Goal: Information Seeking & Learning: Learn about a topic

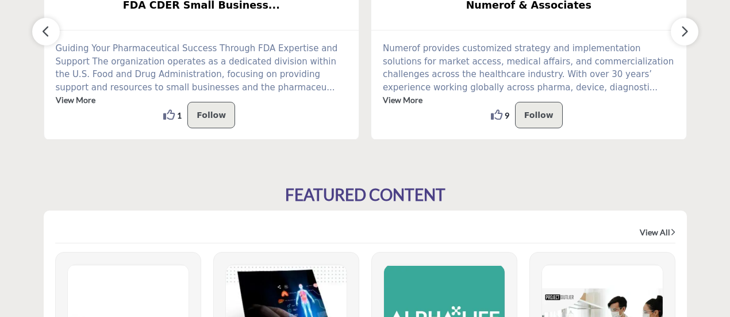
scroll to position [345, 0]
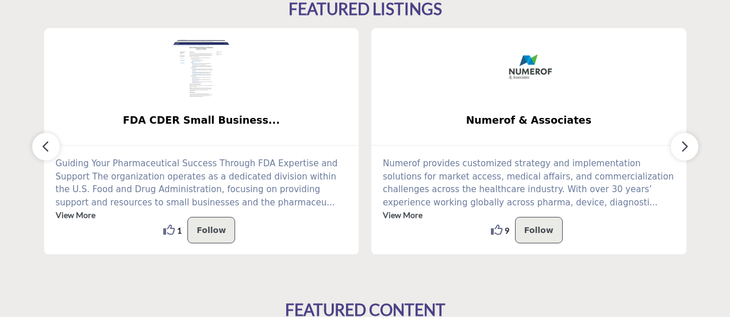
click at [693, 148] on button "button" at bounding box center [684, 147] width 28 height 28
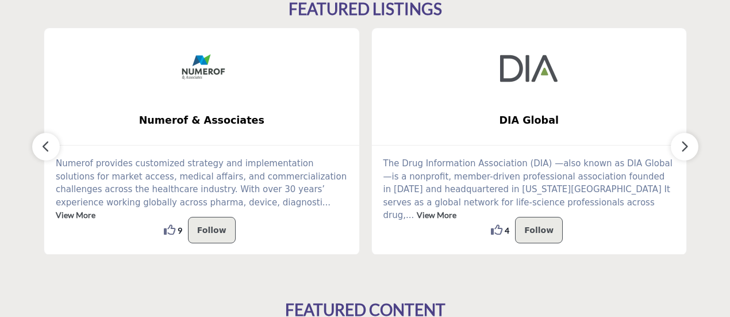
click at [693, 148] on button "button" at bounding box center [684, 147] width 28 height 28
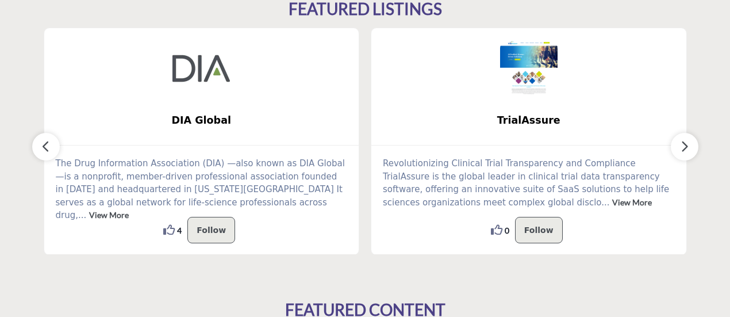
click at [689, 150] on button "button" at bounding box center [684, 147] width 28 height 28
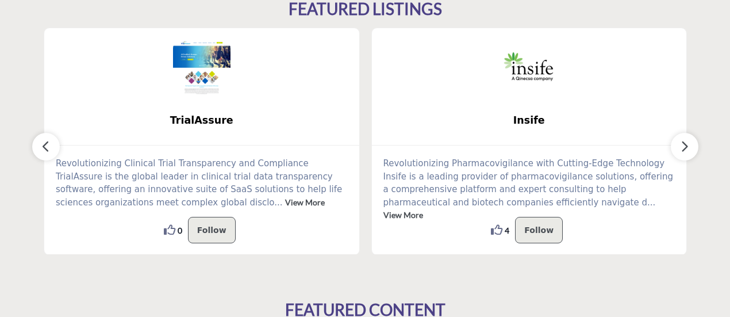
click at [689, 150] on button "button" at bounding box center [684, 147] width 28 height 28
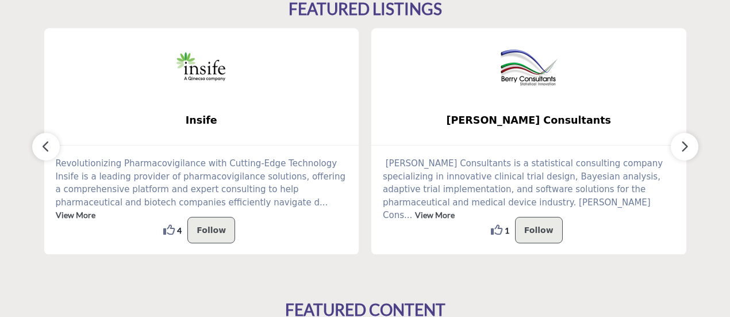
click at [689, 150] on button "button" at bounding box center [684, 147] width 28 height 28
click at [41, 142] on icon "button" at bounding box center [45, 146] width 9 height 14
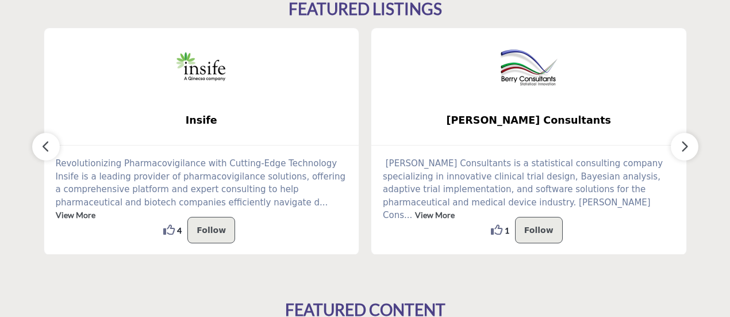
click at [41, 142] on icon "button" at bounding box center [45, 146] width 9 height 14
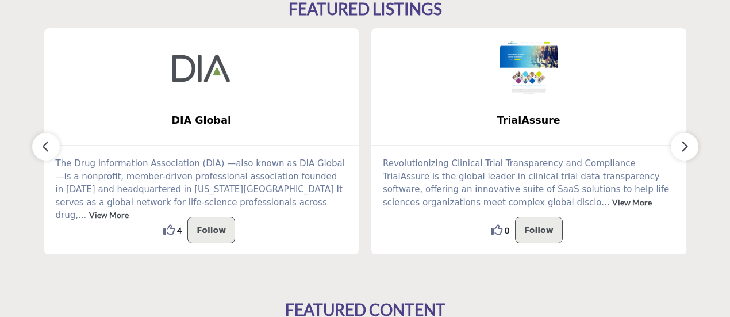
click at [41, 142] on icon "button" at bounding box center [45, 146] width 9 height 14
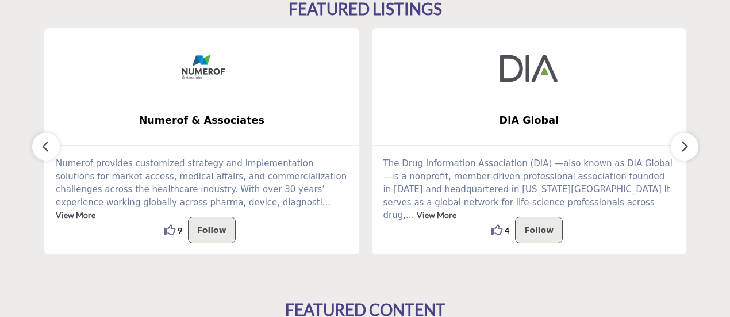
click at [41, 142] on icon "button" at bounding box center [45, 146] width 9 height 14
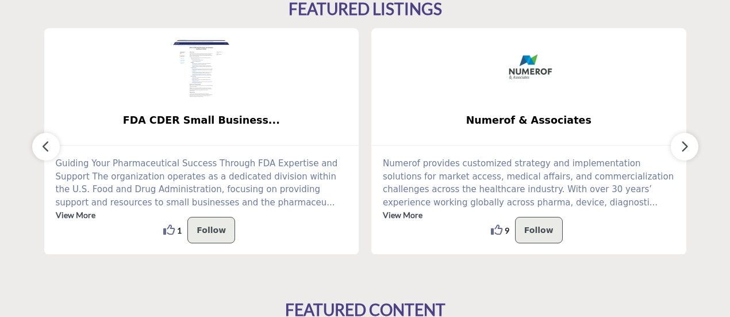
click at [41, 142] on icon "button" at bounding box center [45, 146] width 9 height 14
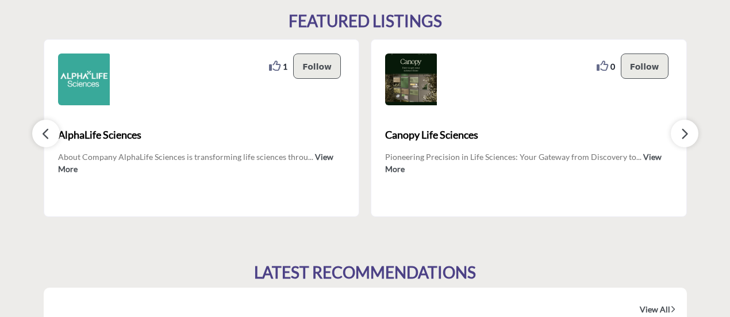
scroll to position [1091, 0]
click at [690, 134] on button "button" at bounding box center [684, 133] width 28 height 28
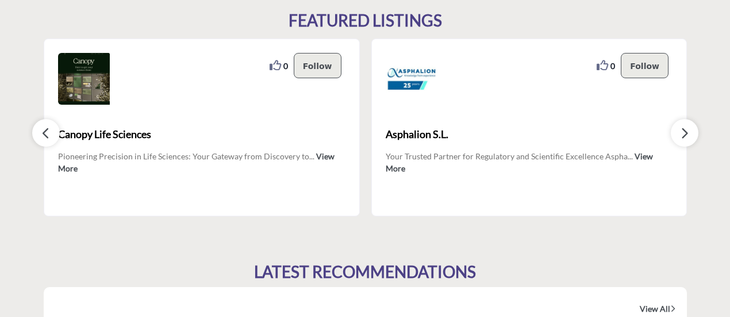
click at [690, 134] on button "button" at bounding box center [684, 133] width 28 height 28
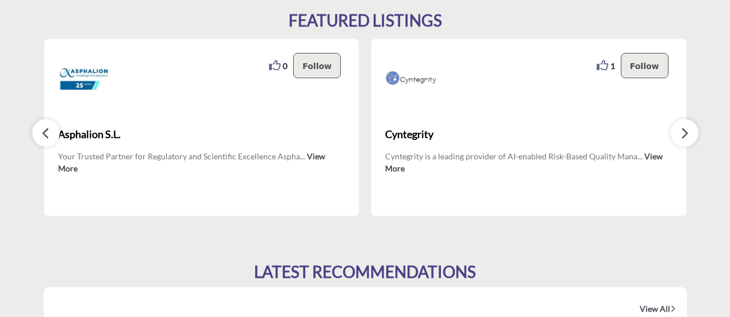
click at [690, 134] on button "button" at bounding box center [684, 133] width 28 height 28
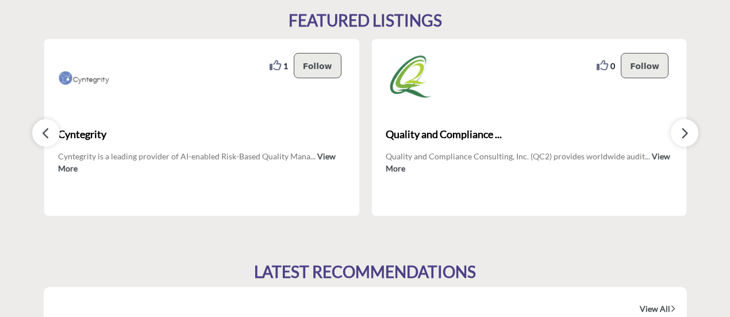
click at [690, 134] on button "button" at bounding box center [684, 133] width 28 height 28
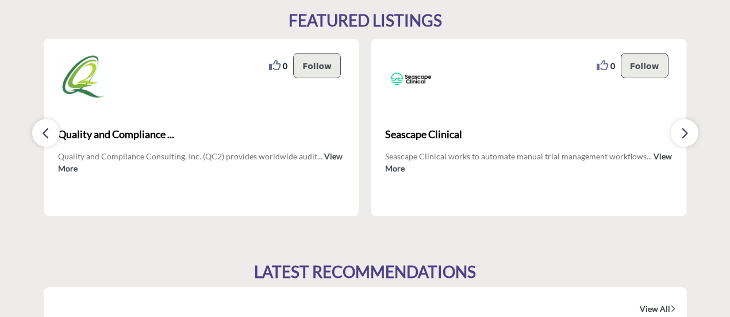
click at [690, 134] on button "button" at bounding box center [684, 133] width 28 height 28
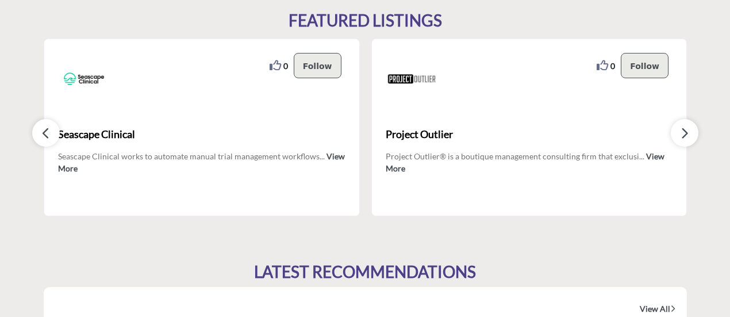
click at [690, 134] on button "button" at bounding box center [684, 133] width 28 height 28
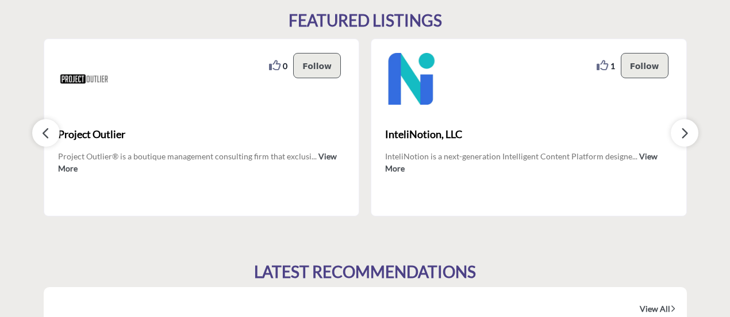
click at [690, 134] on button "button" at bounding box center [684, 133] width 28 height 28
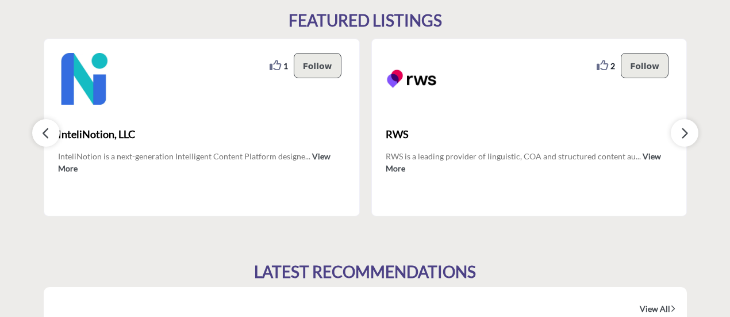
click at [690, 134] on button "button" at bounding box center [684, 133] width 28 height 28
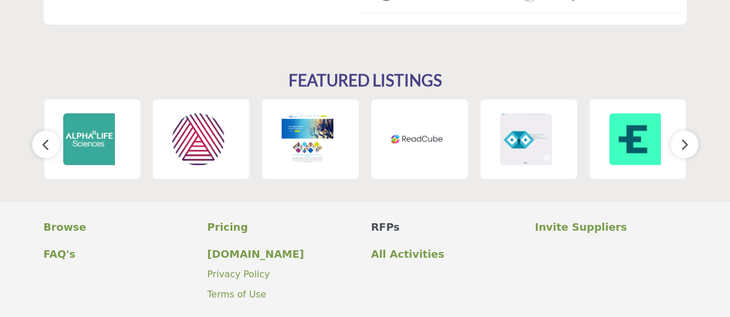
scroll to position [1723, 0]
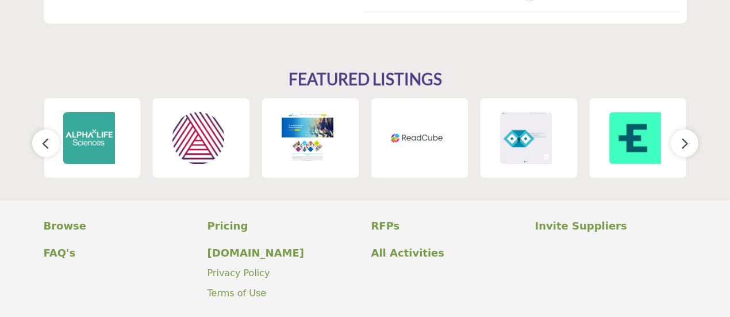
click at [689, 149] on button "button" at bounding box center [684, 143] width 28 height 28
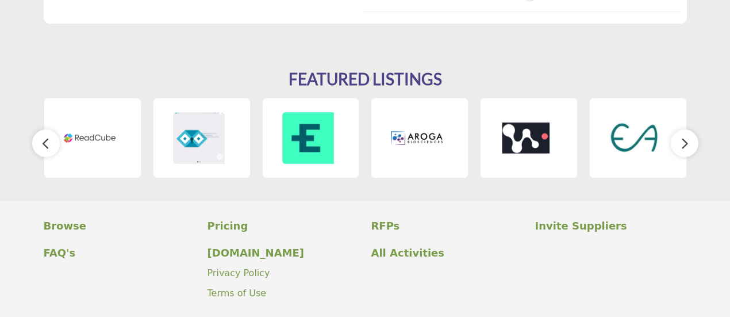
click at [689, 149] on button "button" at bounding box center [684, 143] width 28 height 28
click at [688, 149] on button "button" at bounding box center [684, 143] width 28 height 28
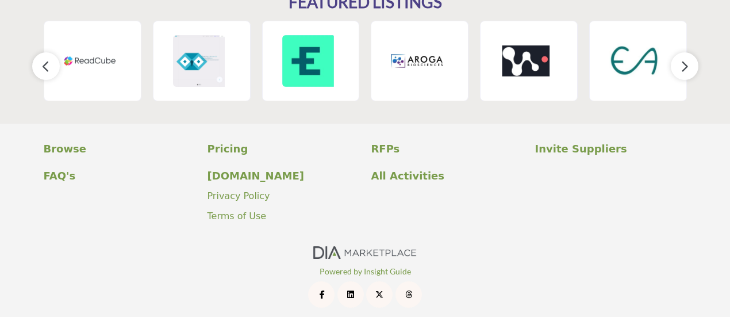
scroll to position [1806, 0]
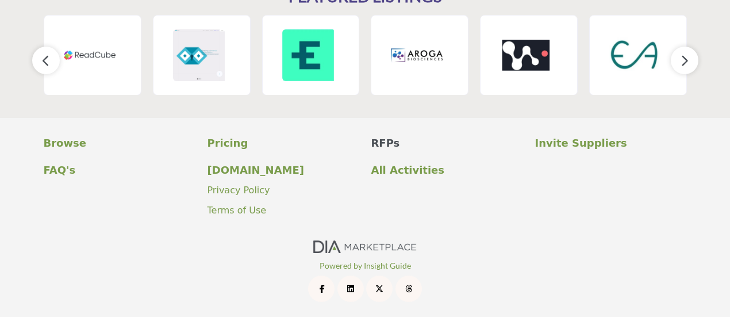
click at [391, 145] on p "RFPs" at bounding box center [447, 143] width 152 height 16
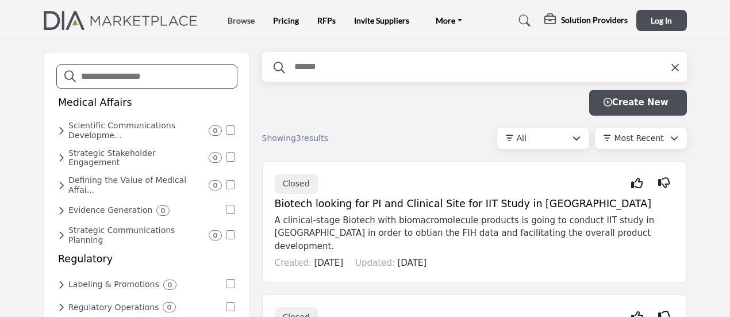
click at [242, 22] on link "Browse" at bounding box center [240, 21] width 27 height 10
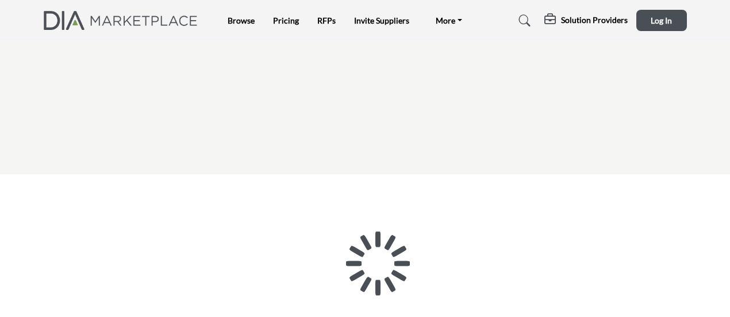
click at [0, 0] on div at bounding box center [0, 0] width 0 height 0
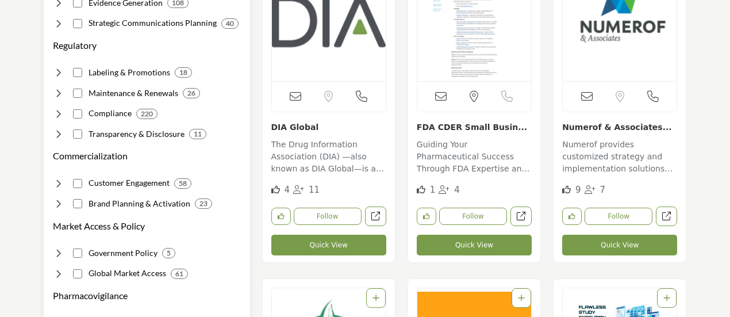
scroll to position [460, 0]
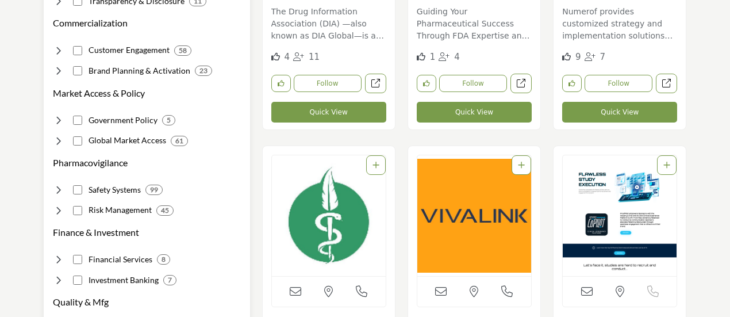
click at [115, 211] on h4 "Risk Management" at bounding box center [119, 209] width 63 height 11
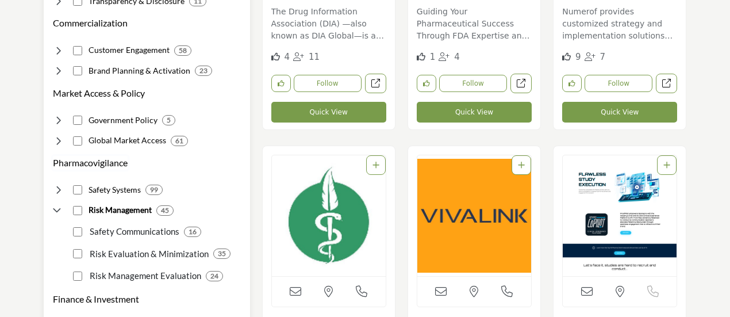
click at [101, 162] on h3 "Pharmacovigilance" at bounding box center [90, 163] width 75 height 14
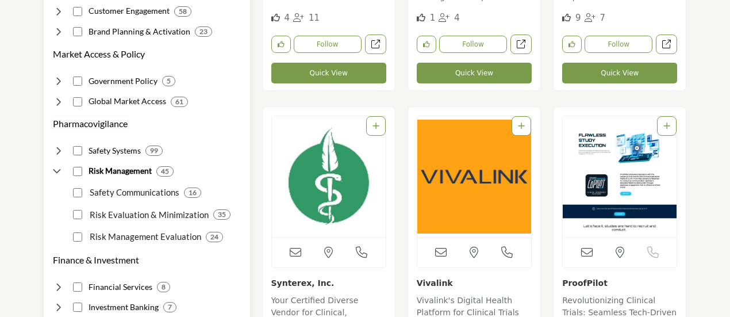
scroll to position [517, 0]
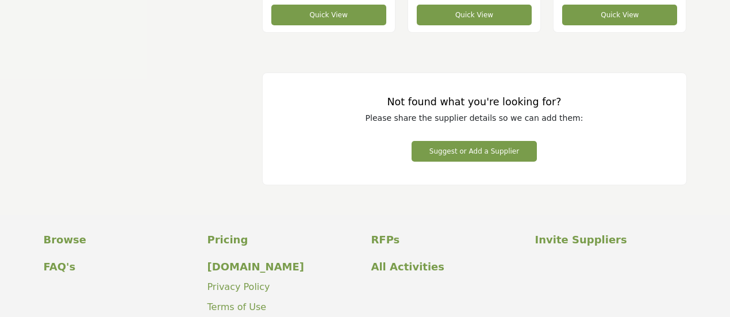
scroll to position [5630, 0]
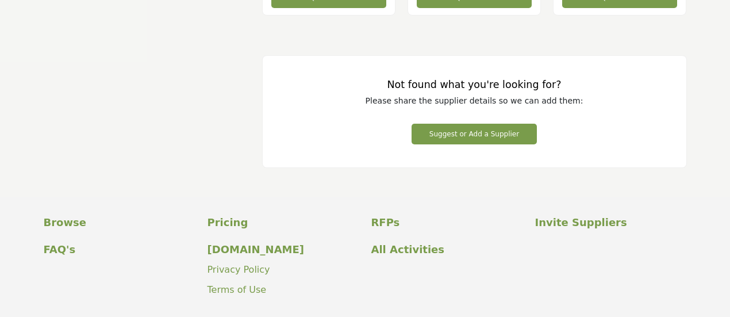
click at [462, 140] on button "Suggest or Add a Supplier" at bounding box center [473, 134] width 125 height 21
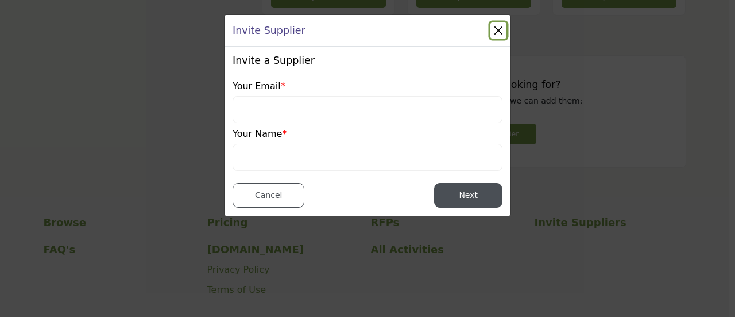
click at [500, 30] on button "Close" at bounding box center [499, 30] width 16 height 16
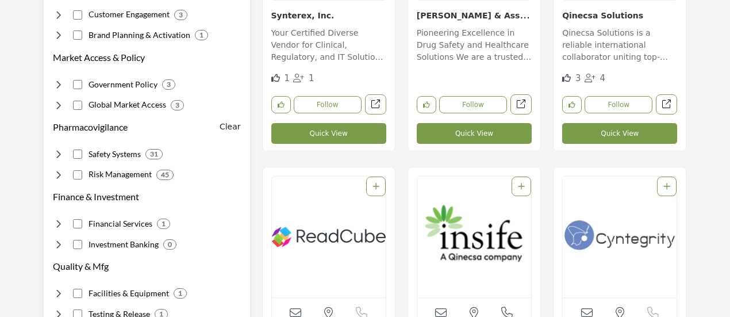
scroll to position [569, 0]
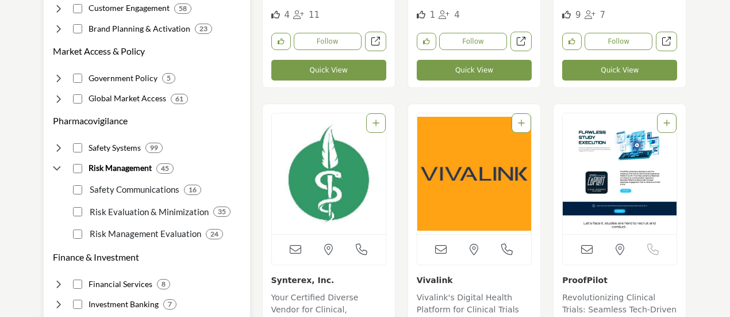
scroll to position [517, 0]
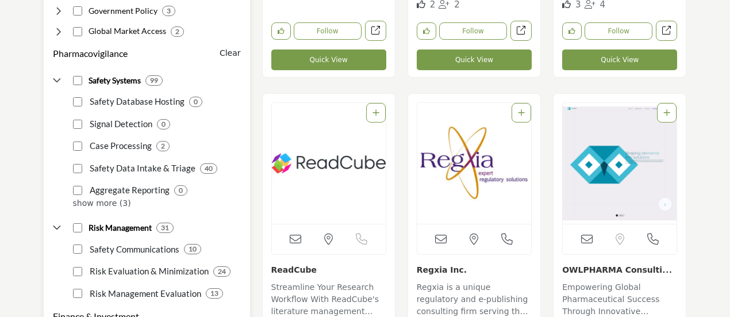
scroll to position [574, 0]
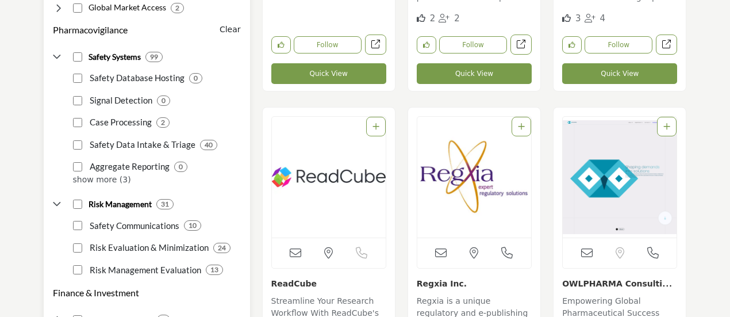
scroll to position [574, 0]
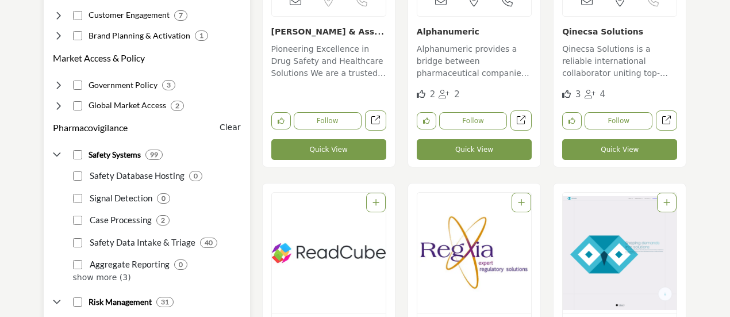
scroll to position [632, 0]
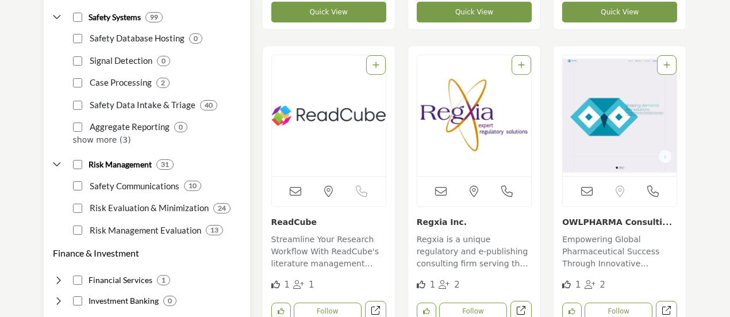
click at [81, 138] on p "show more (3)" at bounding box center [157, 140] width 168 height 12
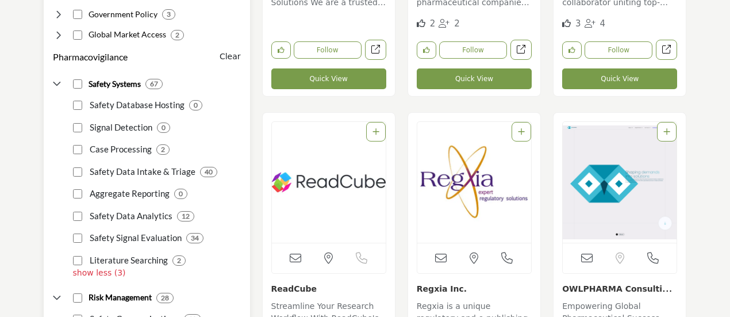
scroll to position [689, 0]
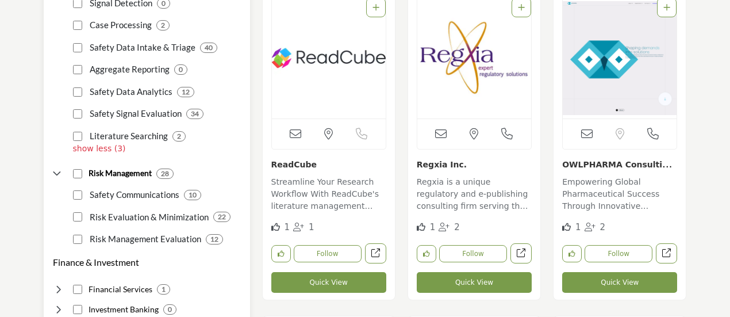
click at [92, 149] on p "show less (3)" at bounding box center [157, 148] width 168 height 12
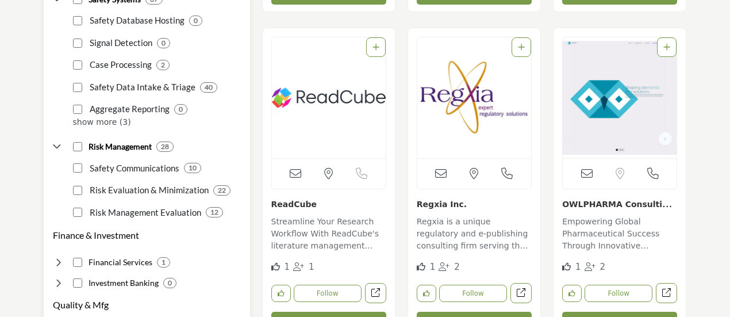
scroll to position [632, 0]
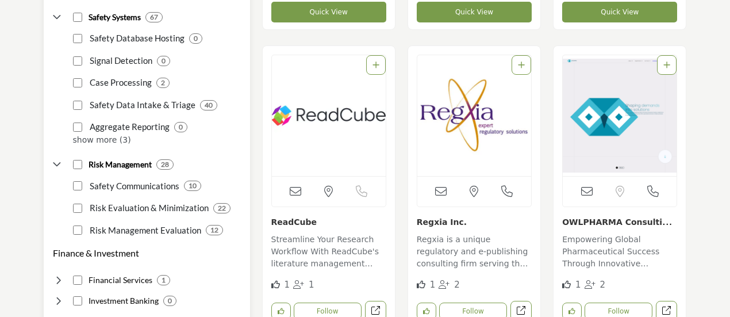
click at [93, 138] on p "show more (3)" at bounding box center [157, 140] width 168 height 12
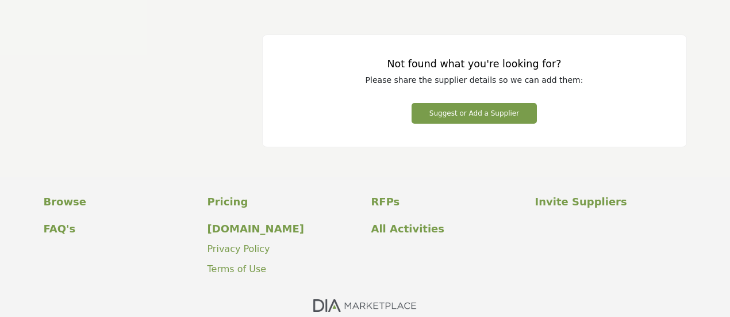
scroll to position [5671, 0]
